Goal: Task Accomplishment & Management: Use online tool/utility

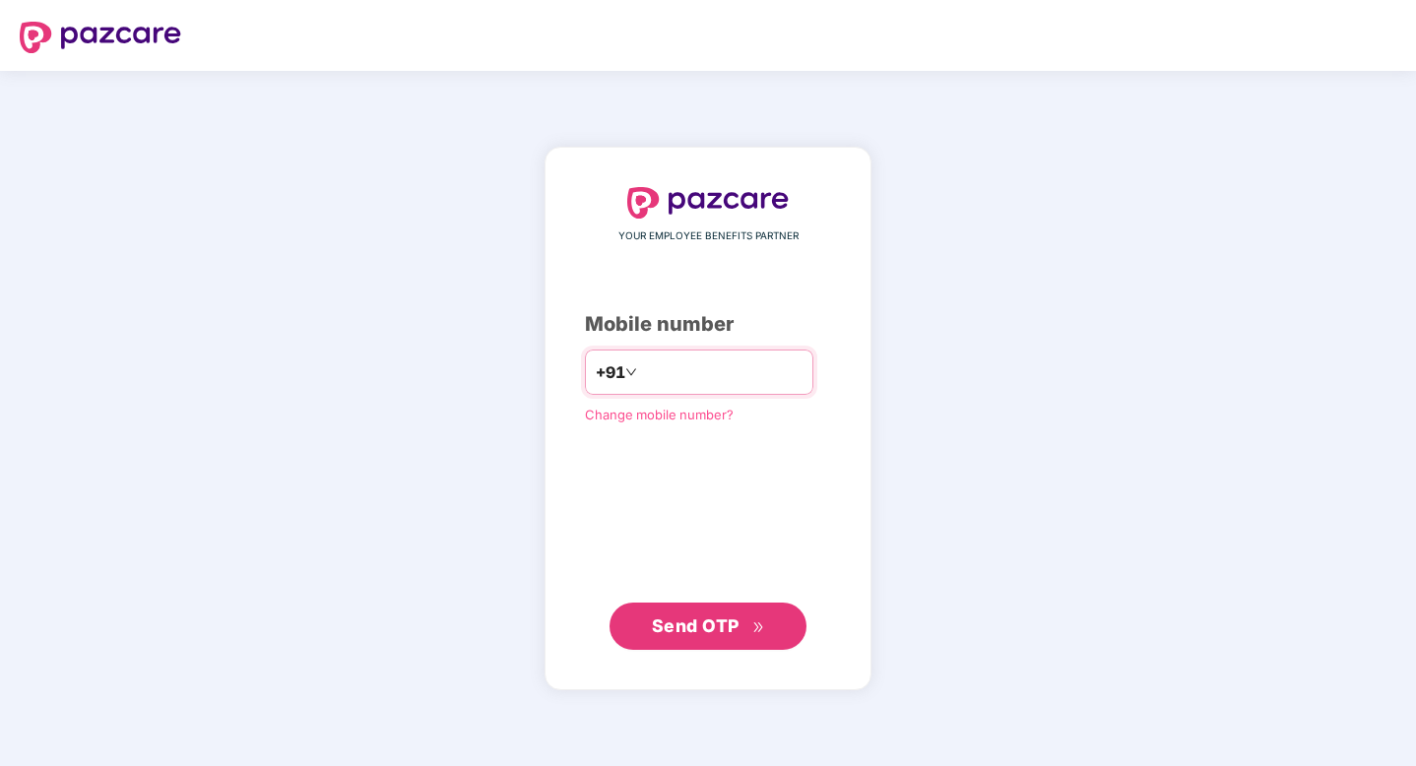
click at [646, 384] on input "number" at bounding box center [722, 372] width 162 height 32
click at [686, 383] on input "number" at bounding box center [722, 372] width 162 height 32
click at [953, 375] on div "YOUR EMPLOYEE BENEFITS PARTNER Mobile number +91 Change mobile number? Send OTP" at bounding box center [708, 418] width 1416 height 695
click at [714, 372] on input "number" at bounding box center [722, 372] width 162 height 32
type input "**********"
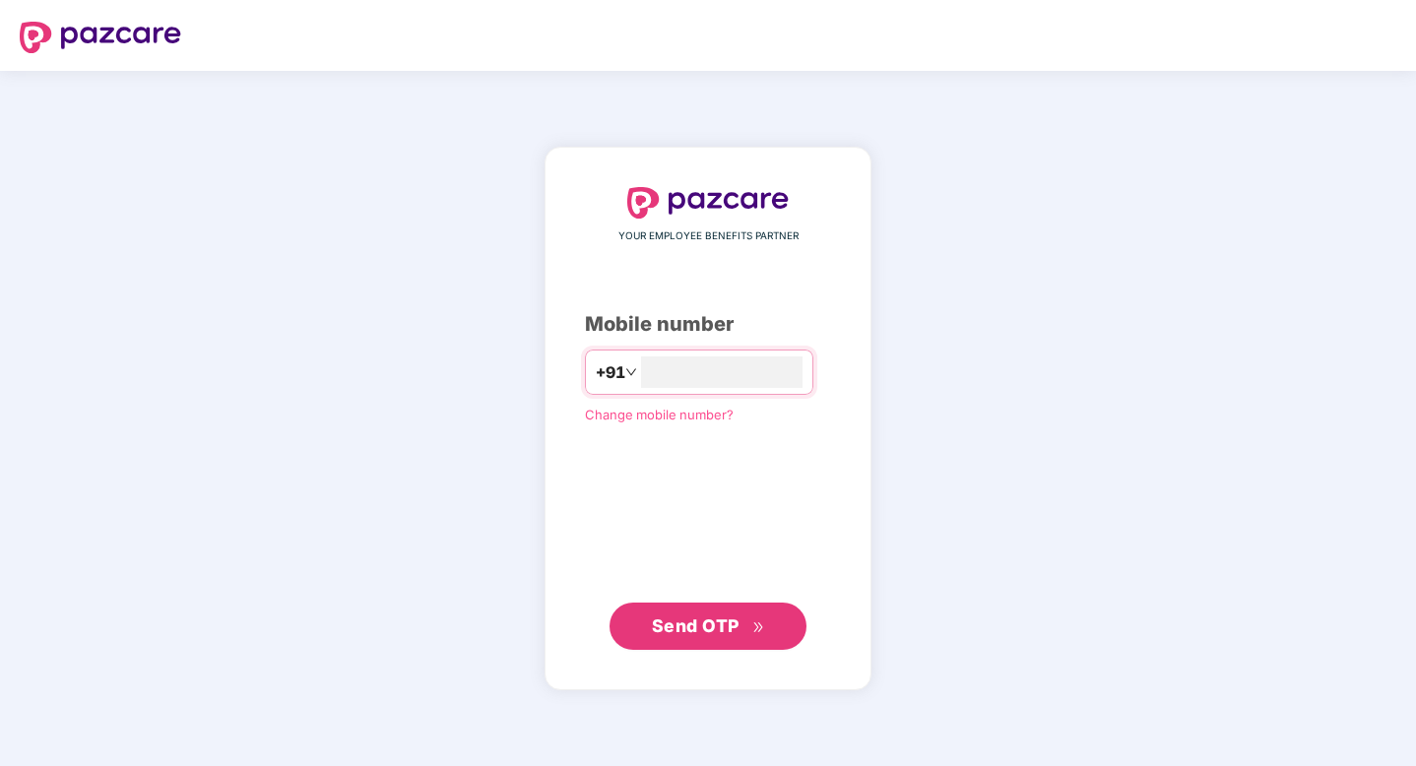
click at [748, 621] on span "Send OTP" at bounding box center [708, 627] width 113 height 28
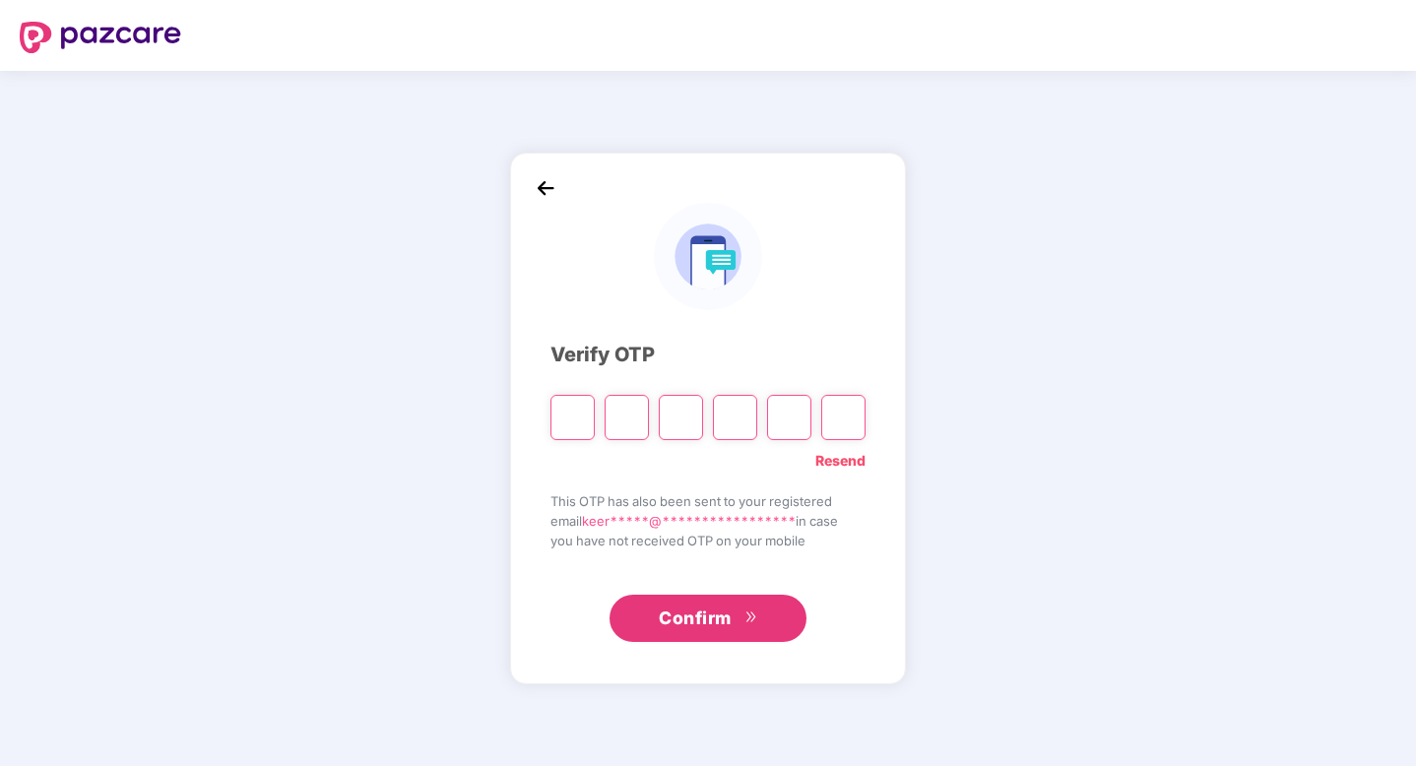
type input "*"
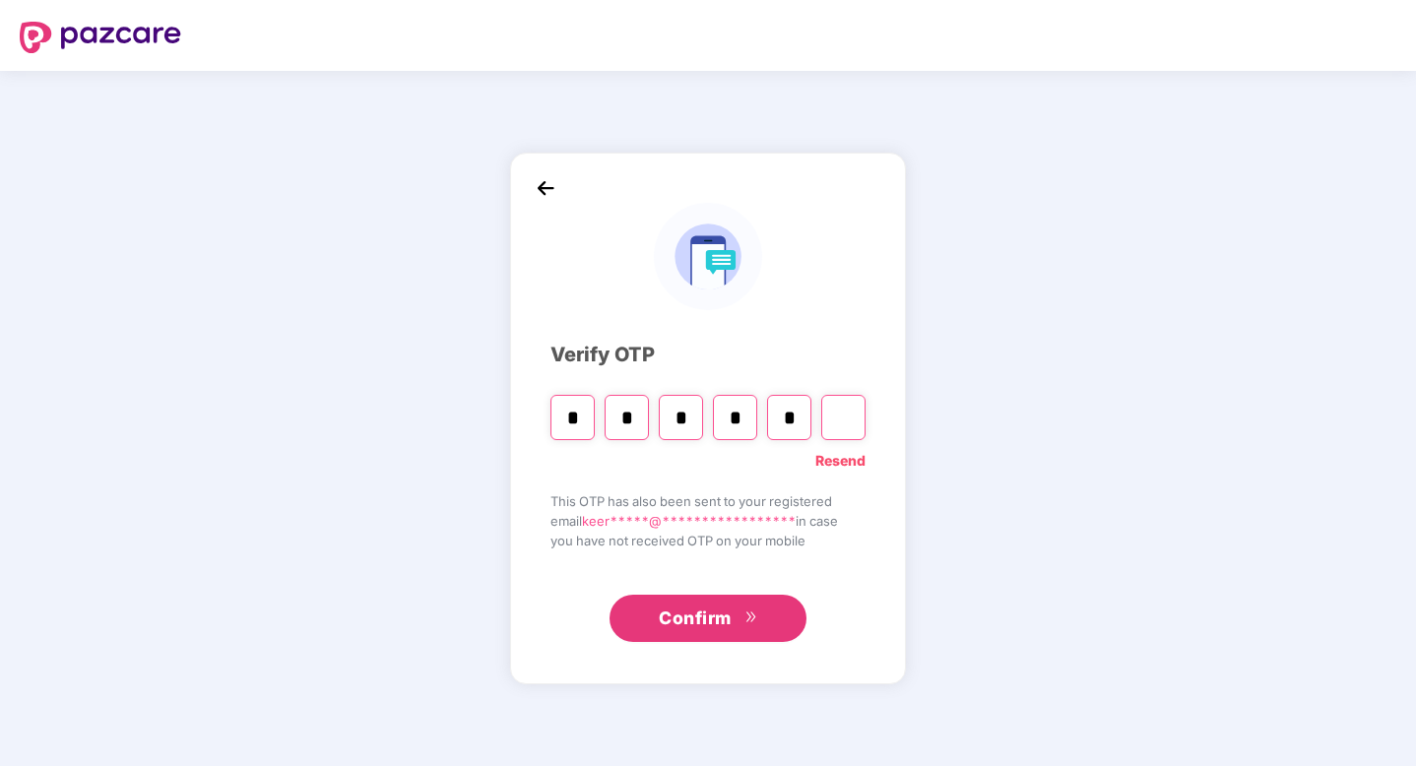
type input "*"
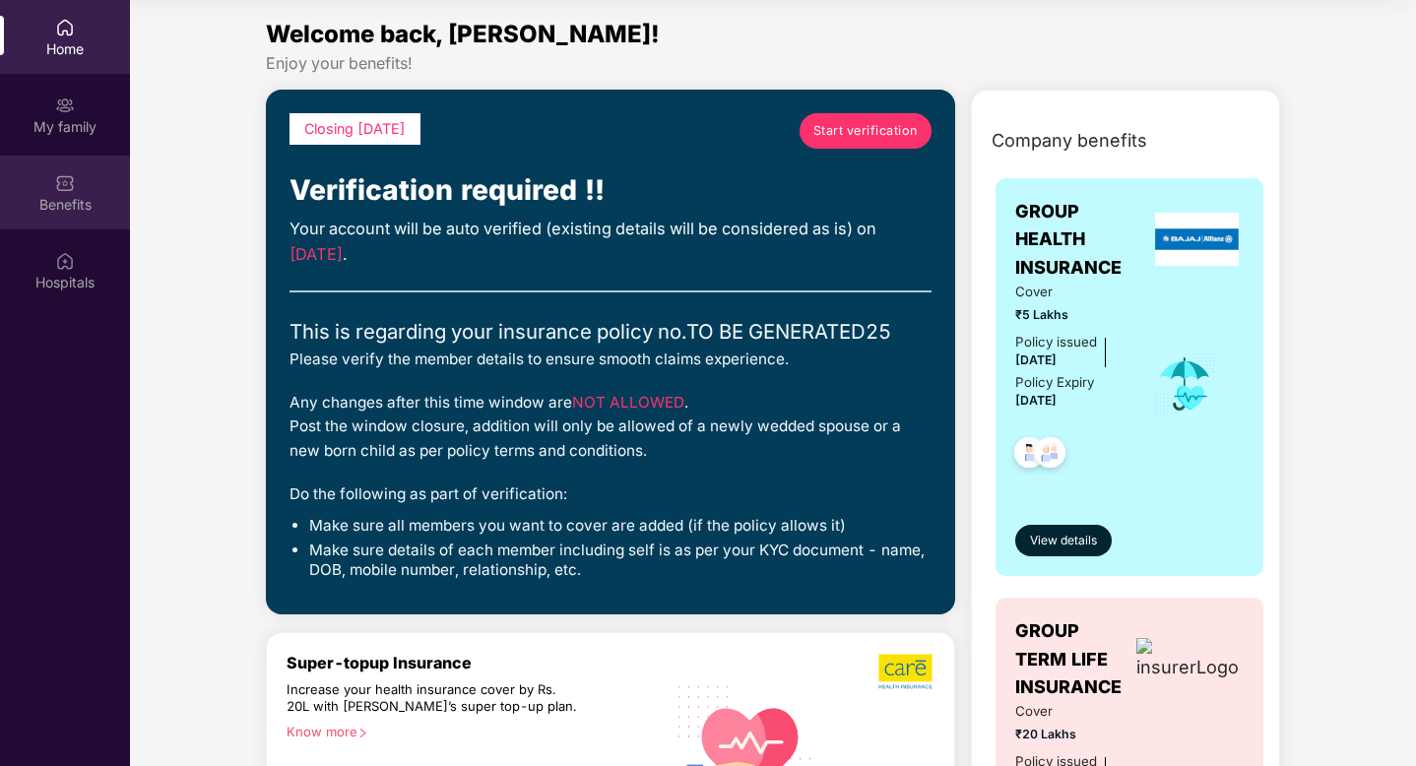
click at [59, 185] on img at bounding box center [65, 183] width 20 height 20
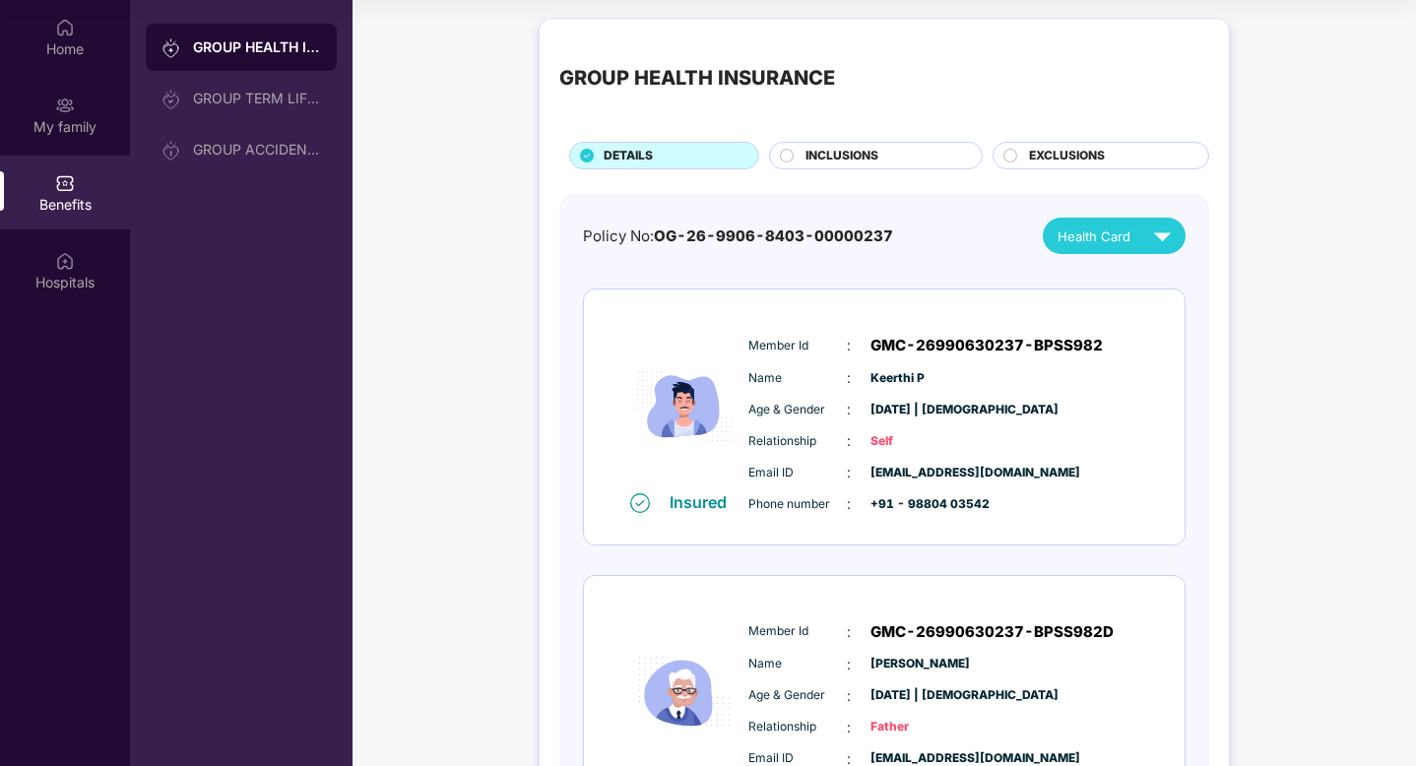
click at [888, 156] on div "INCLUSIONS" at bounding box center [884, 158] width 176 height 22
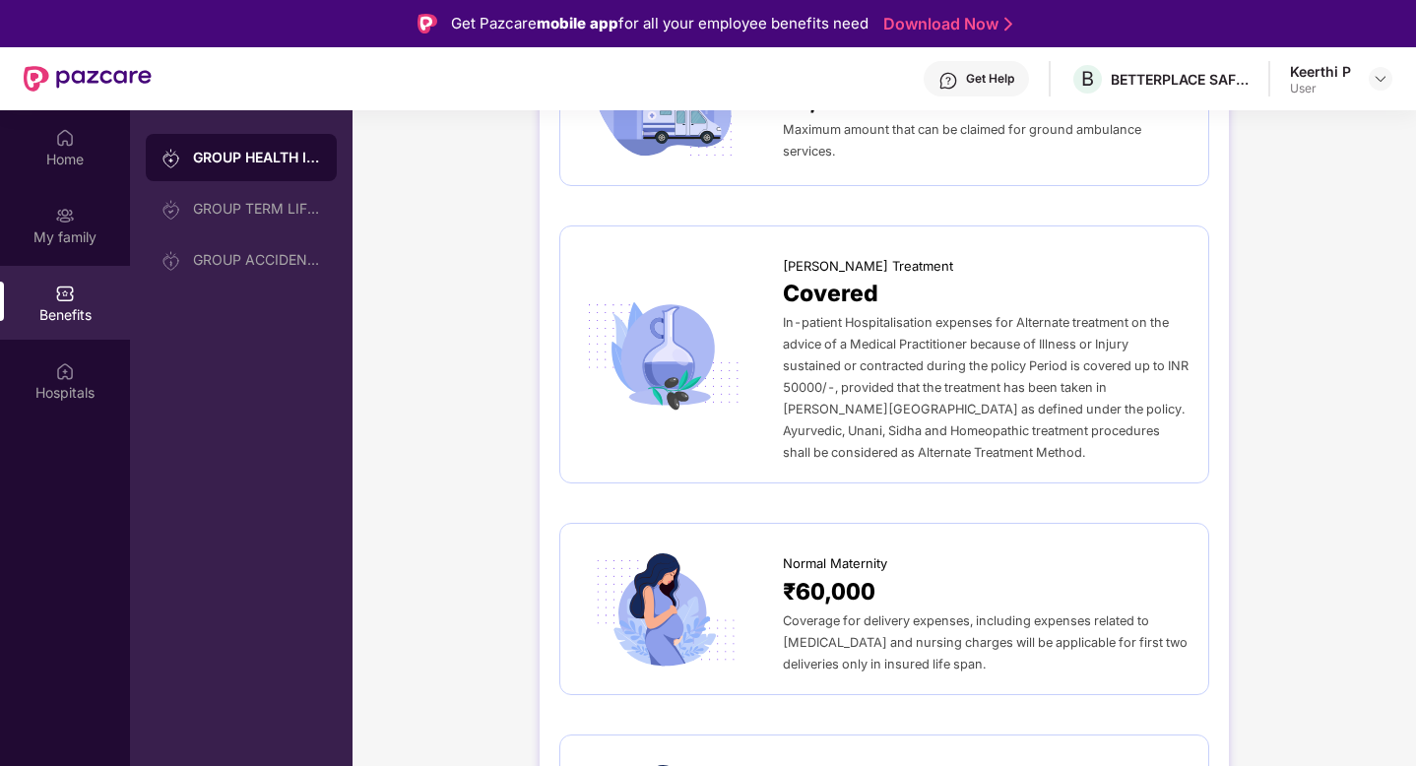
scroll to position [1578, 0]
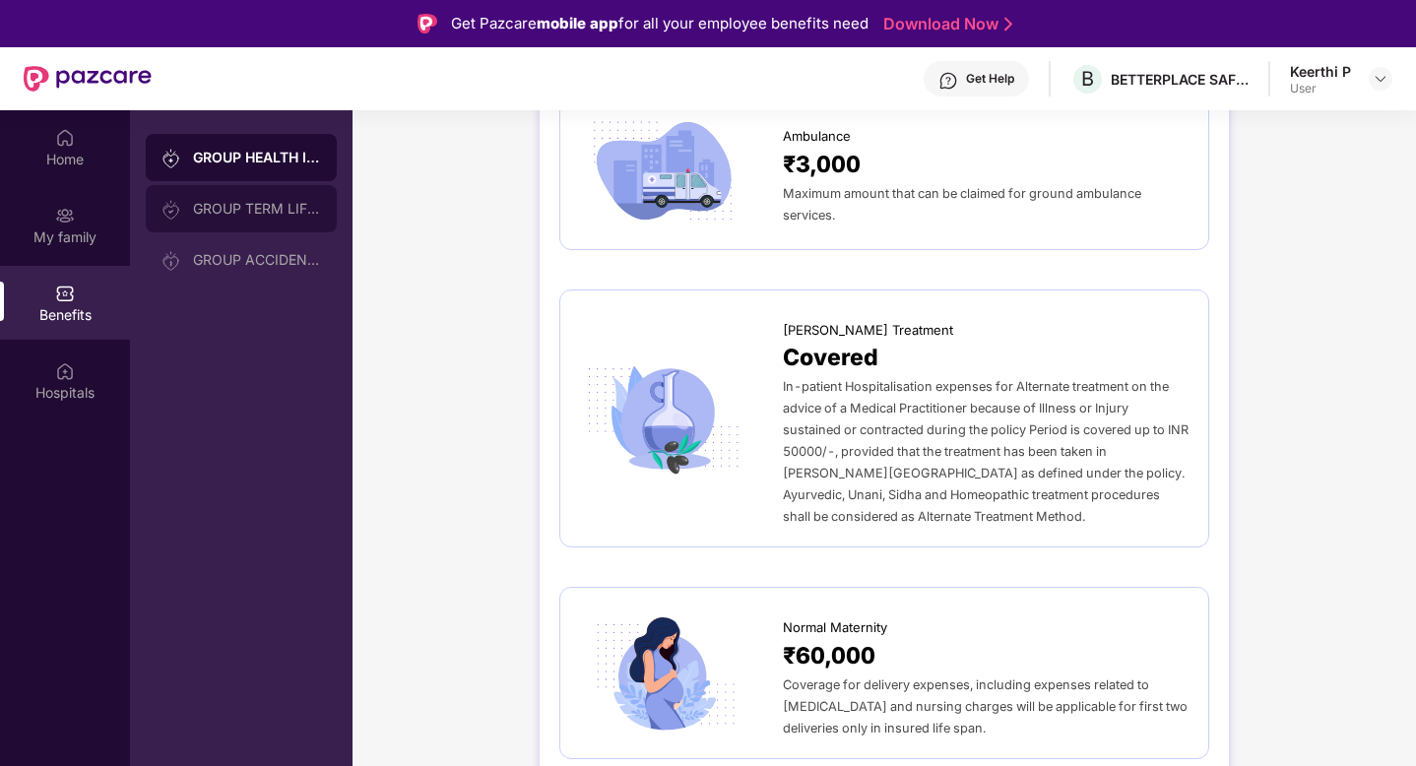
click at [266, 209] on div "GROUP TERM LIFE INSURANCE" at bounding box center [257, 209] width 128 height 16
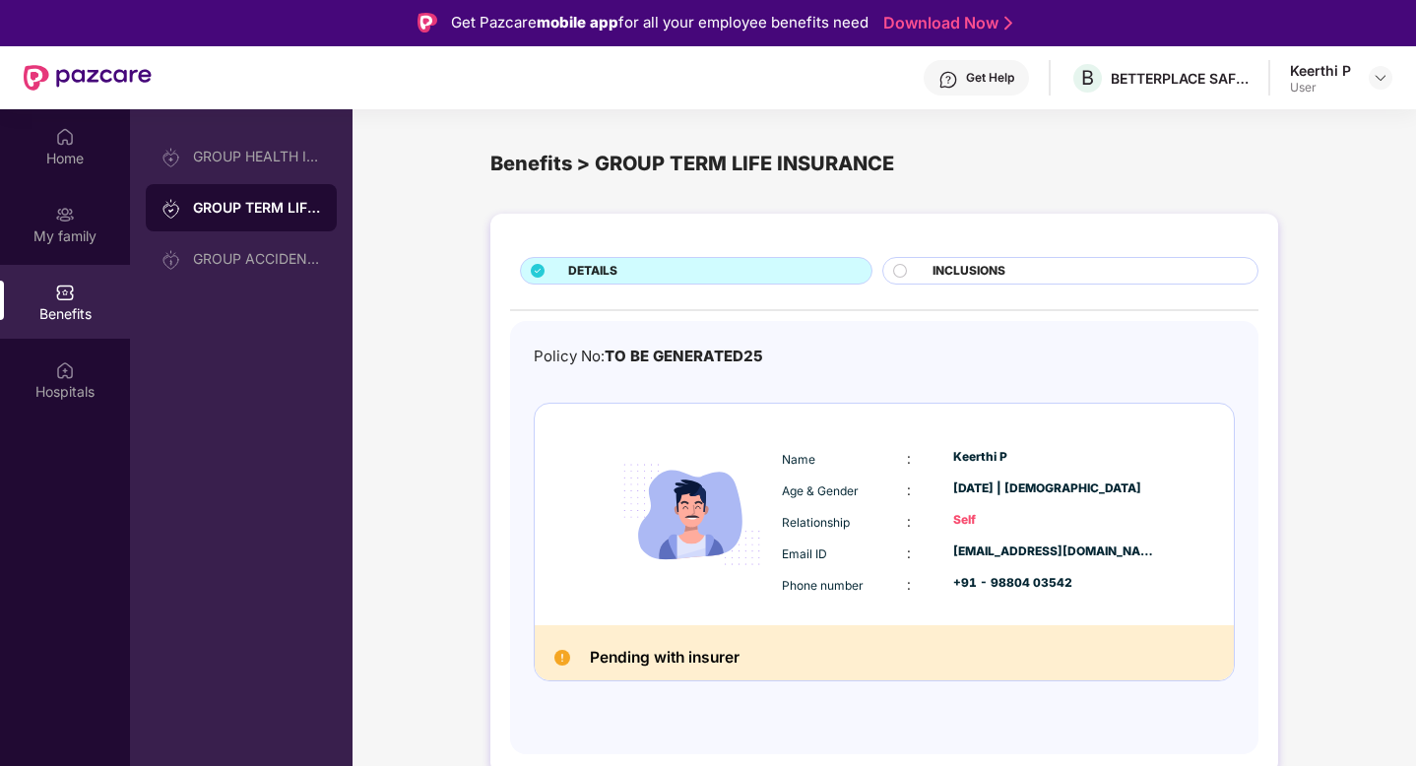
scroll to position [0, 0]
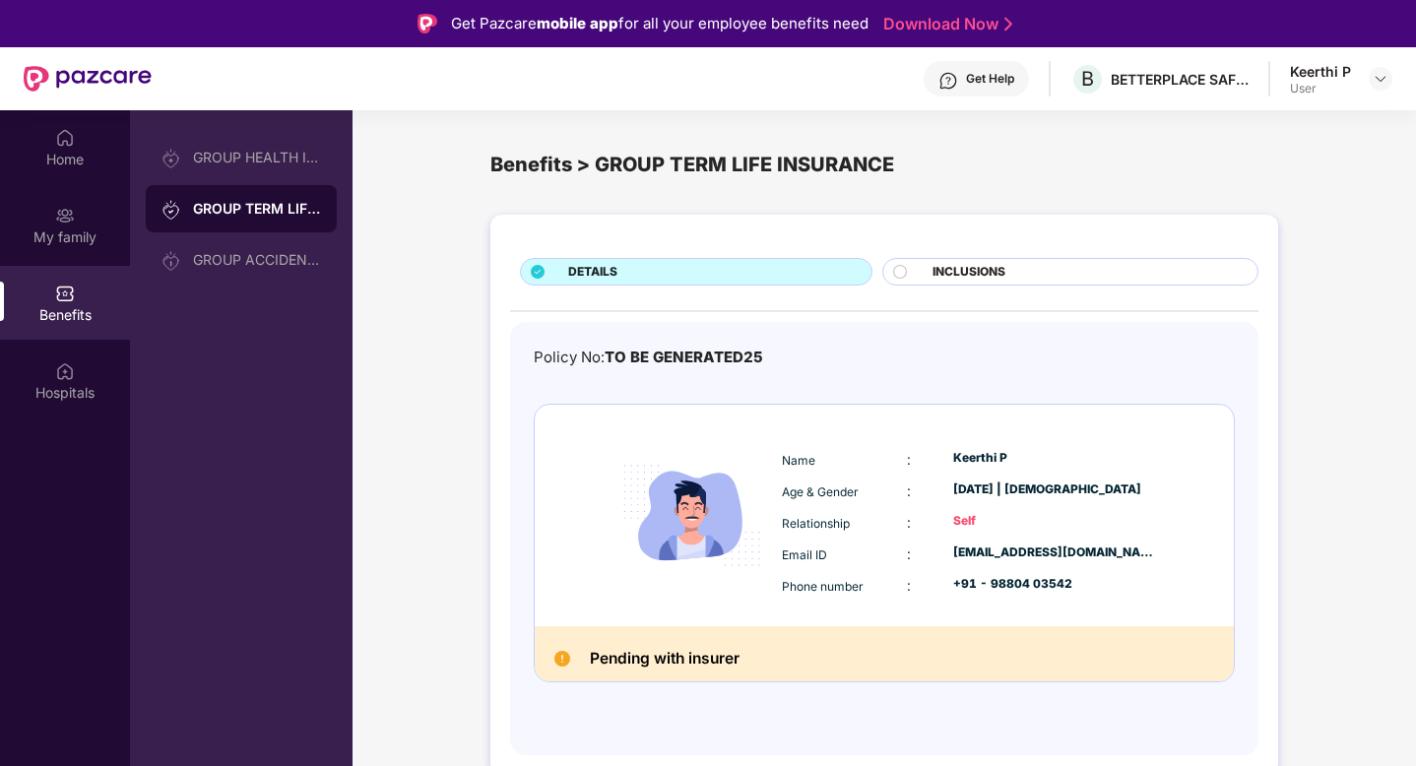
click at [966, 268] on span "INCLUSIONS" at bounding box center [969, 272] width 73 height 19
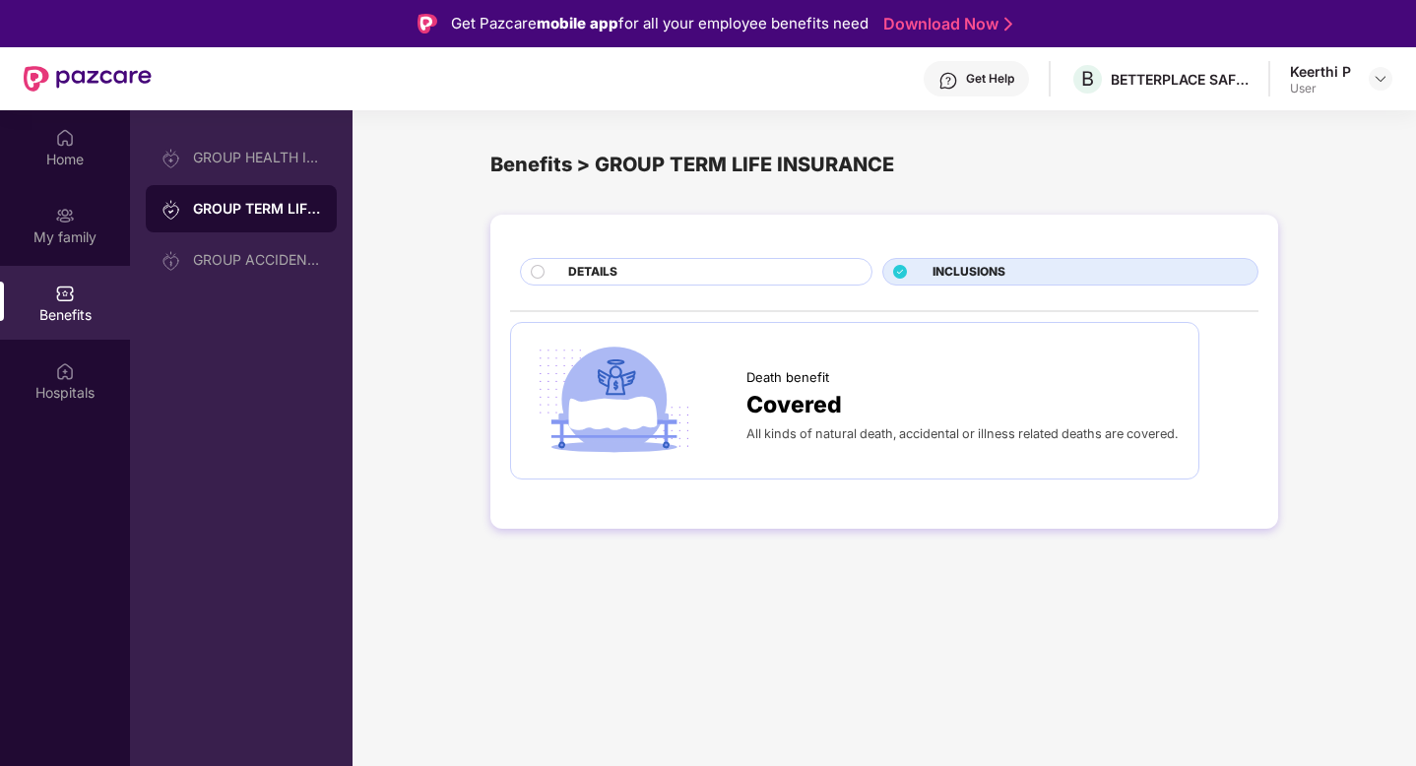
click at [743, 270] on div "DETAILS" at bounding box center [709, 274] width 303 height 22
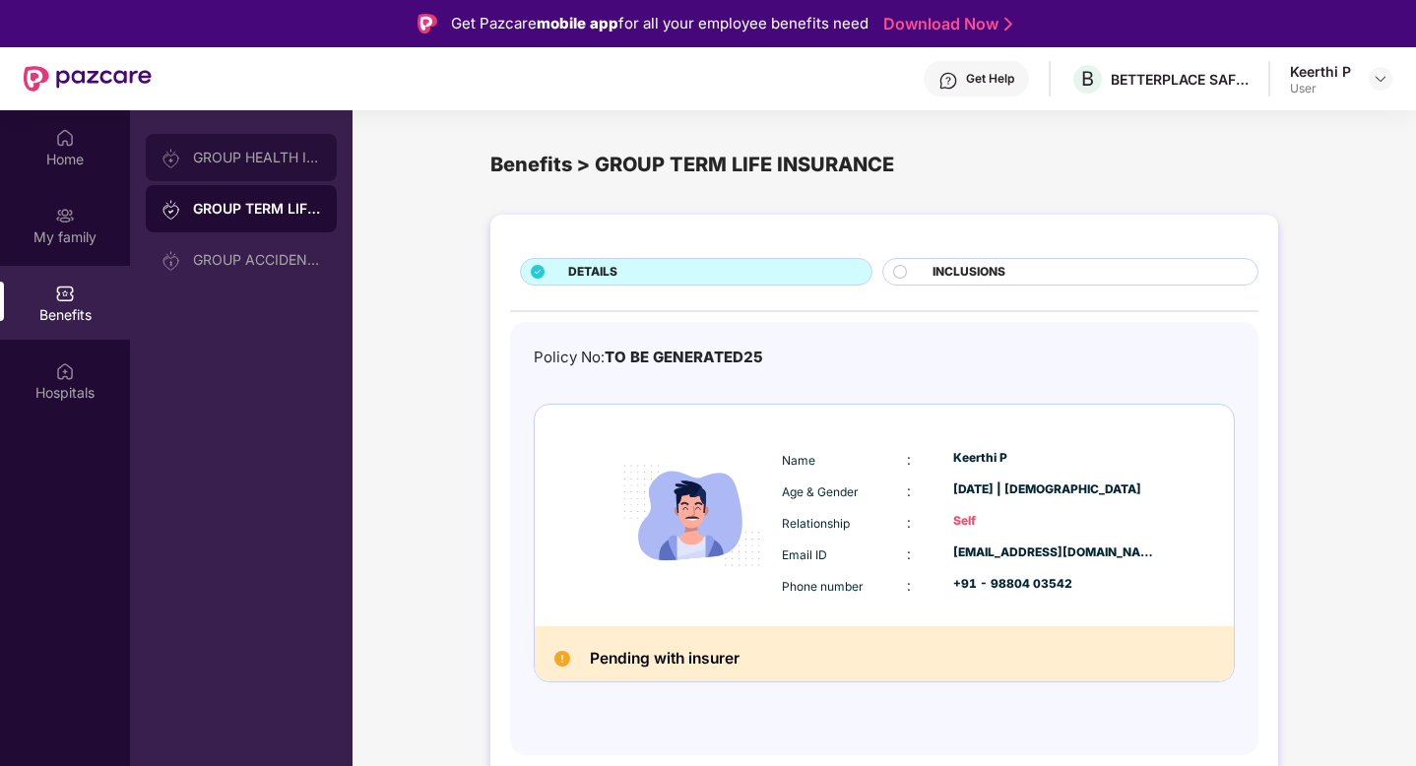
click at [260, 162] on div "GROUP HEALTH INSURANCE" at bounding box center [257, 158] width 128 height 16
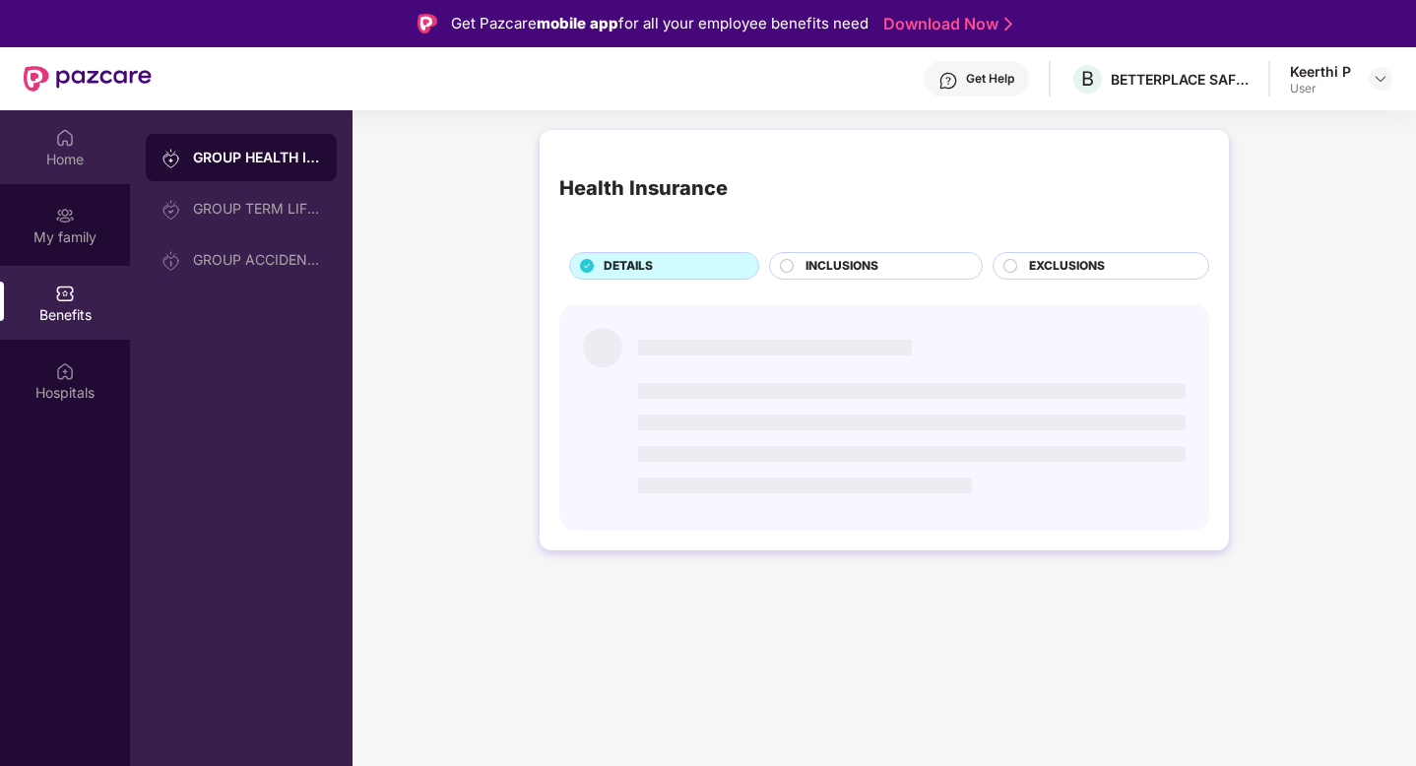
click at [75, 142] on div "Home" at bounding box center [65, 147] width 130 height 74
